Goal: Task Accomplishment & Management: Manage account settings

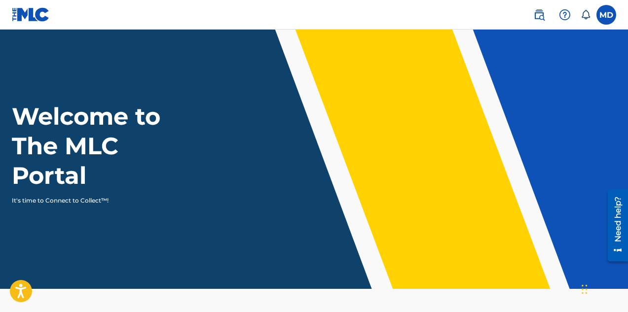
click at [612, 14] on label at bounding box center [607, 15] width 20 height 20
click at [606, 15] on input "MD [PERSON_NAME] [EMAIL_ADDRESS][DOMAIN_NAME] Notification Preferences Profile …" at bounding box center [606, 15] width 0 height 0
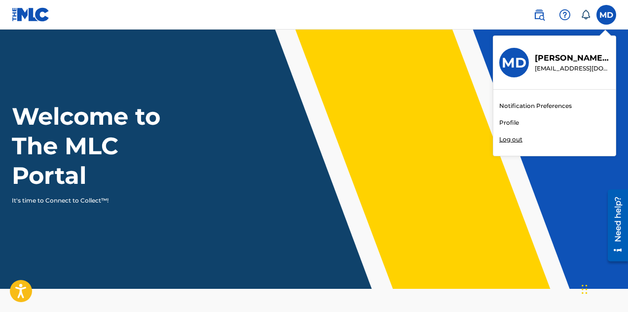
click at [516, 122] on link "Profile" at bounding box center [509, 122] width 20 height 9
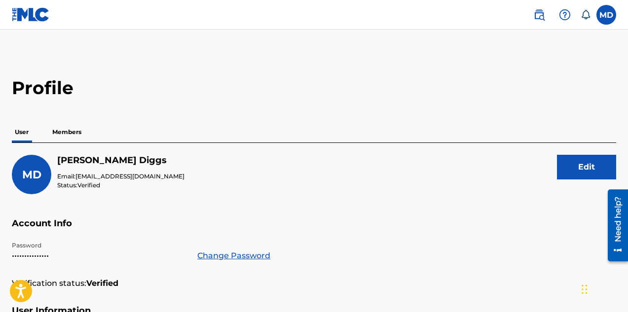
click at [71, 132] on p "Members" at bounding box center [66, 132] width 35 height 21
